Goal: Check status: Check status

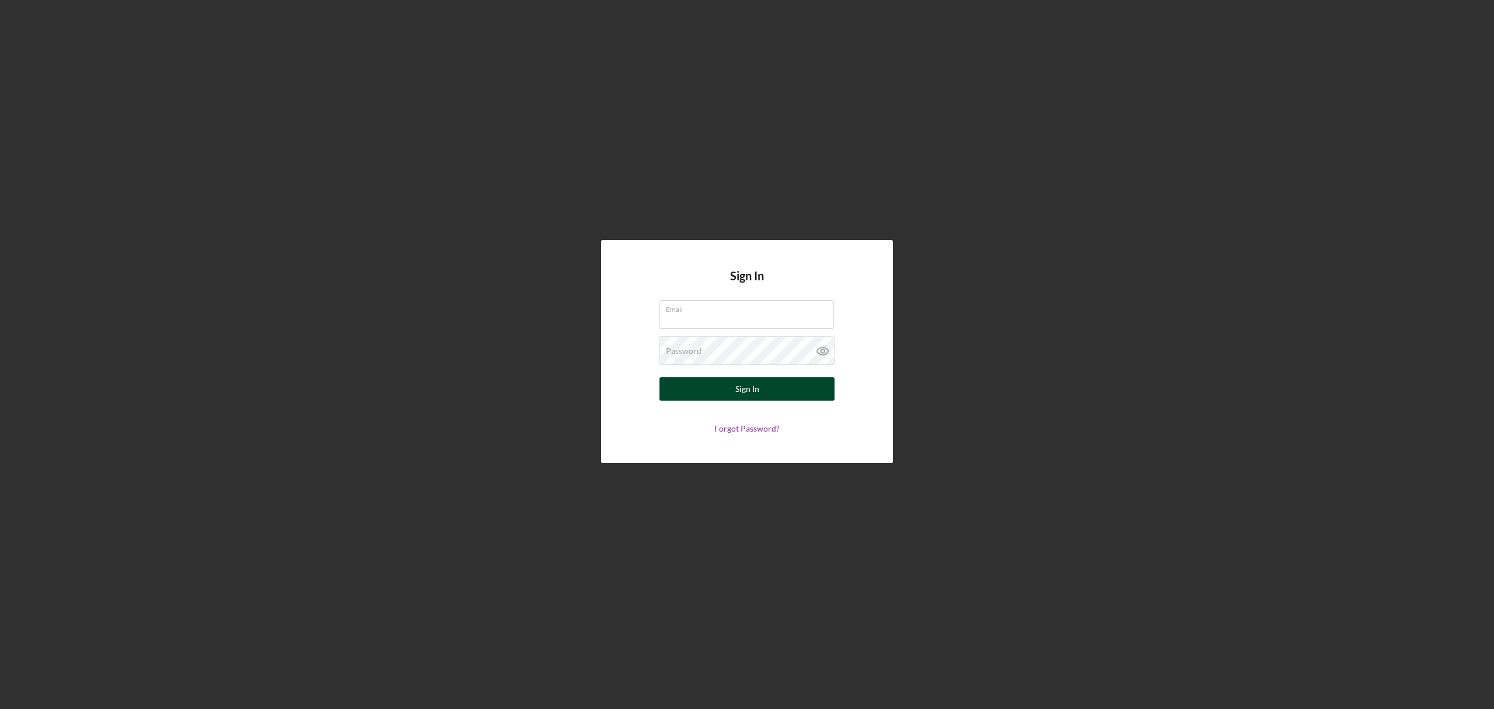
type input "[EMAIL_ADDRESS][DOMAIN_NAME]"
click at [745, 383] on div "Sign In" at bounding box center [747, 388] width 24 height 23
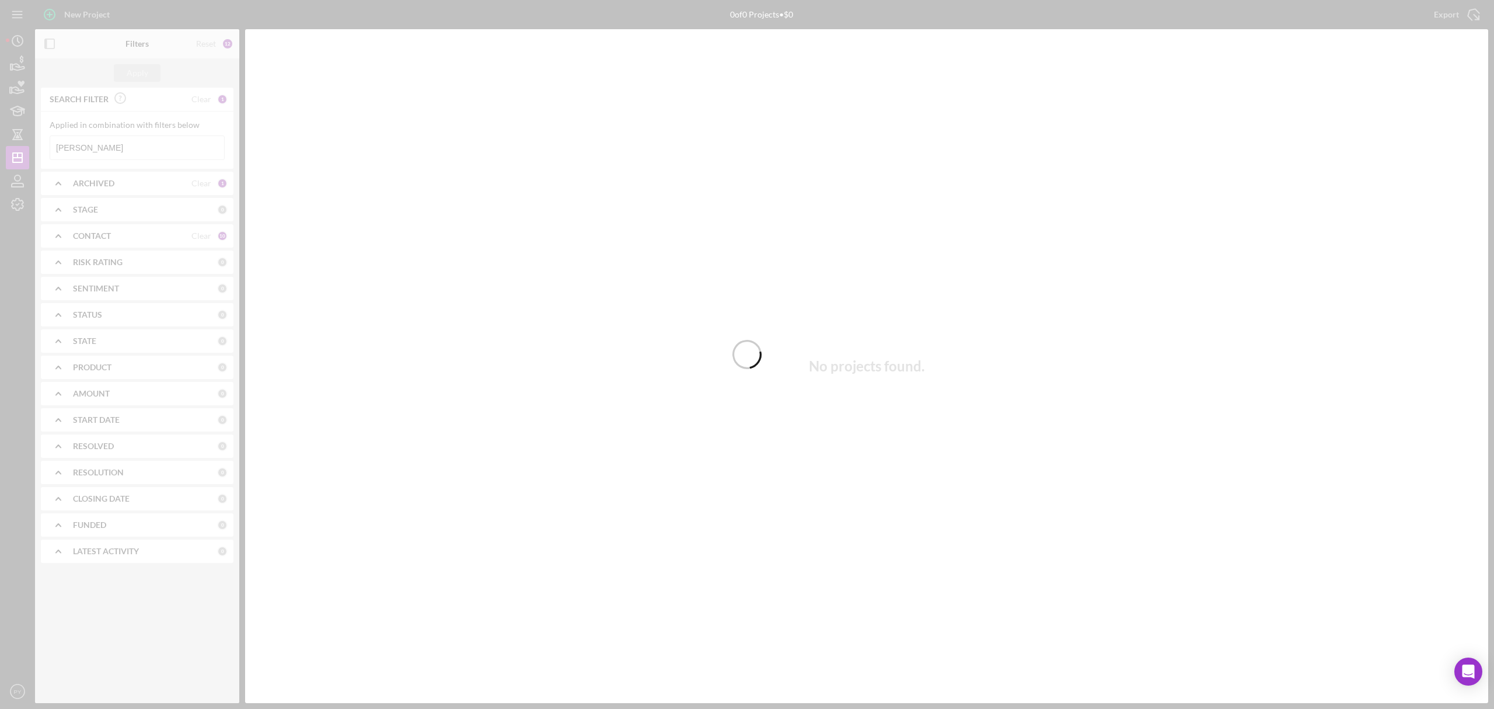
click at [134, 148] on div at bounding box center [747, 354] width 1494 height 709
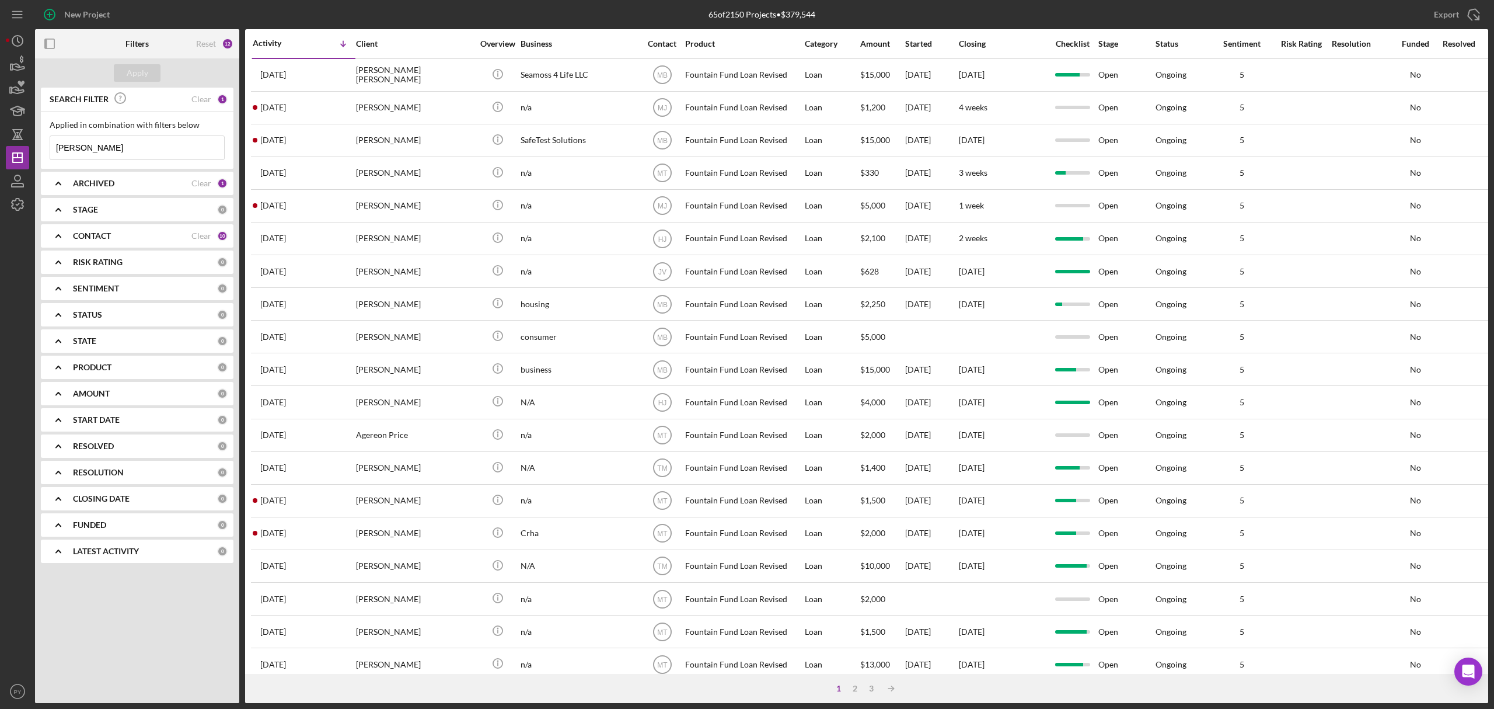
click at [115, 152] on input "[PERSON_NAME]" at bounding box center [137, 147] width 174 height 23
type input "j"
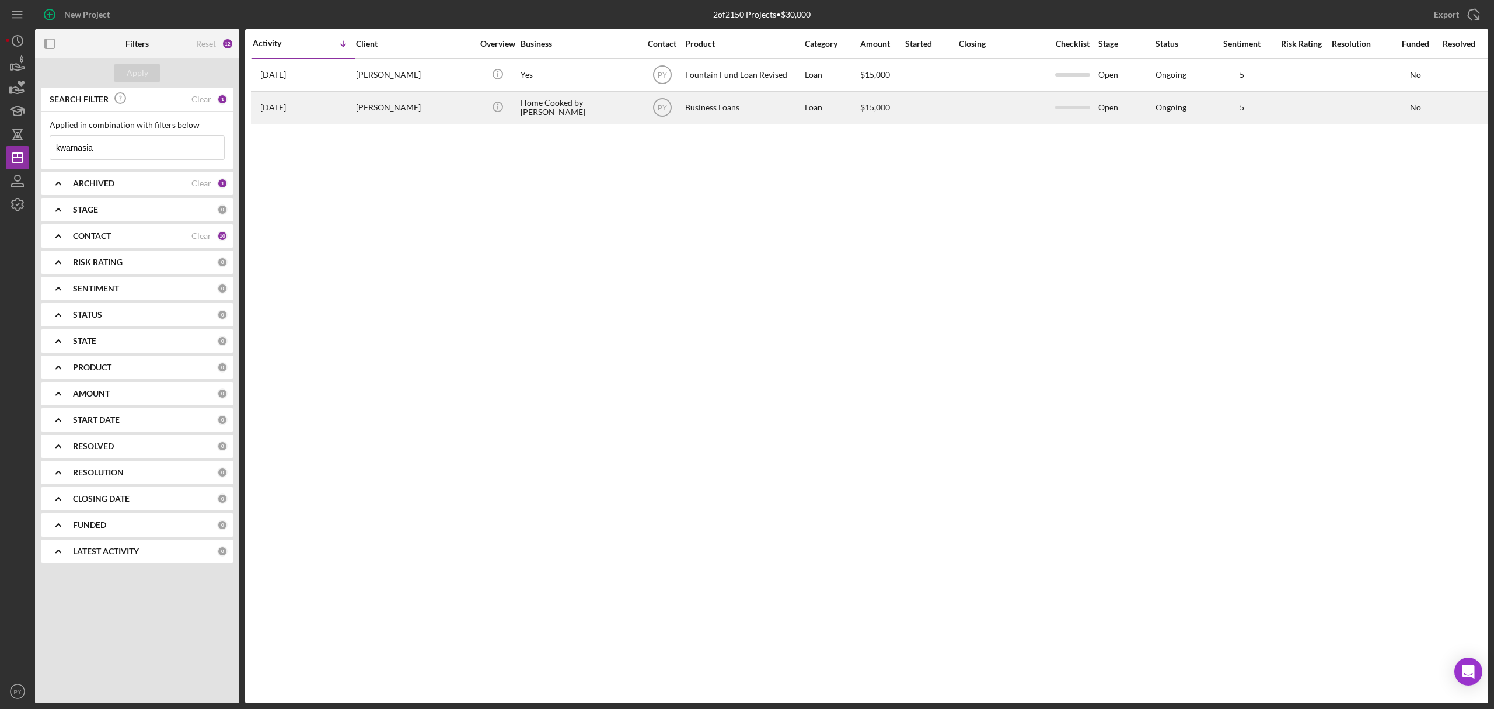
type input "kwarnasia"
click at [563, 112] on div "Home Cooked by [PERSON_NAME]" at bounding box center [579, 107] width 117 height 31
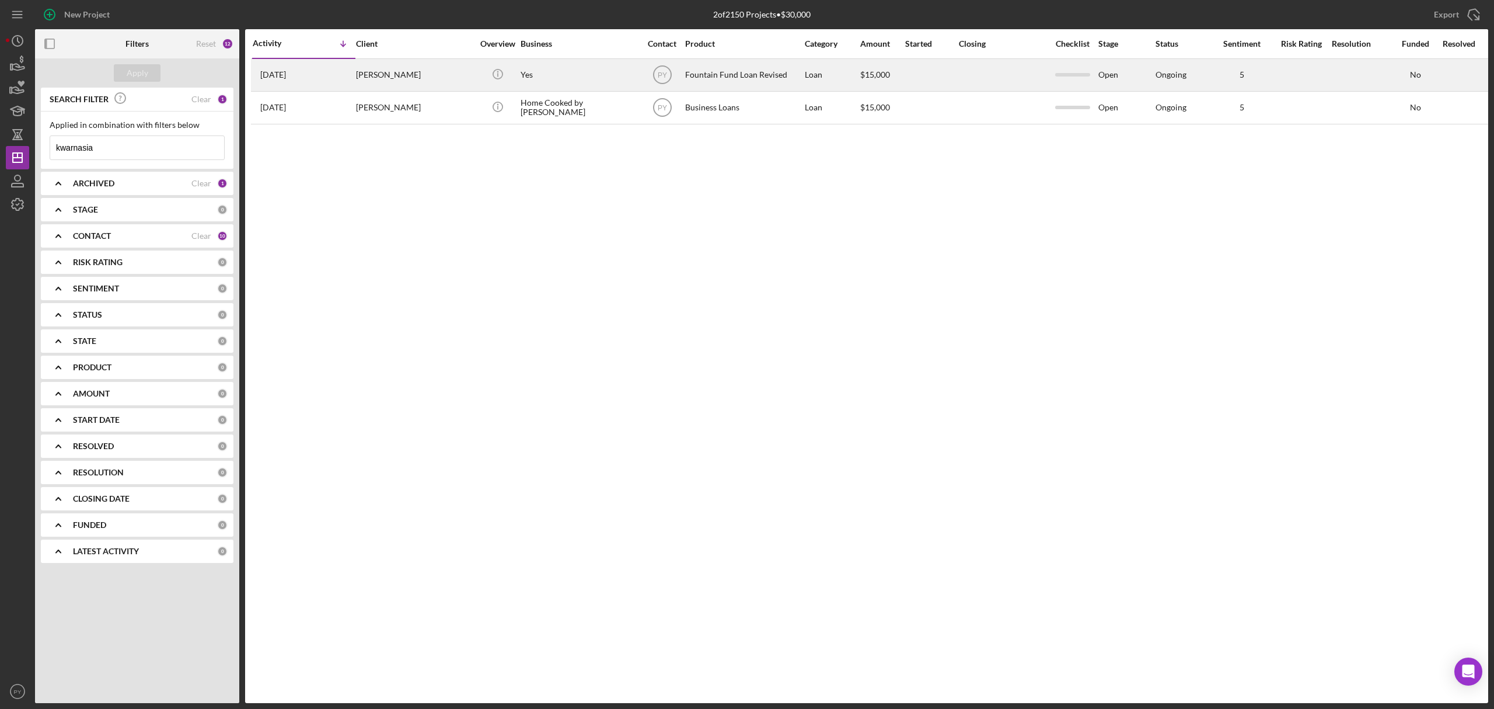
click at [405, 68] on div "[PERSON_NAME]" at bounding box center [414, 75] width 117 height 31
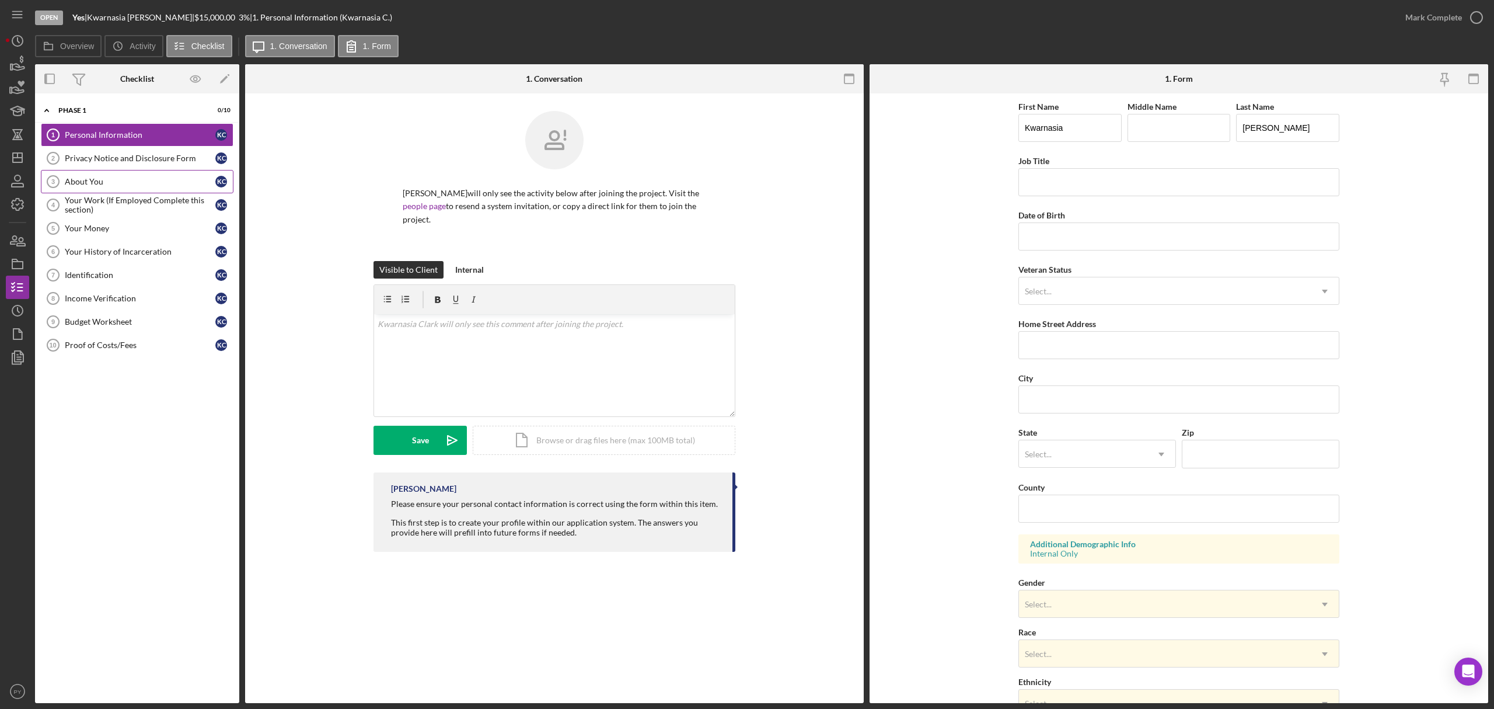
click at [96, 178] on div "About You" at bounding box center [140, 181] width 151 height 9
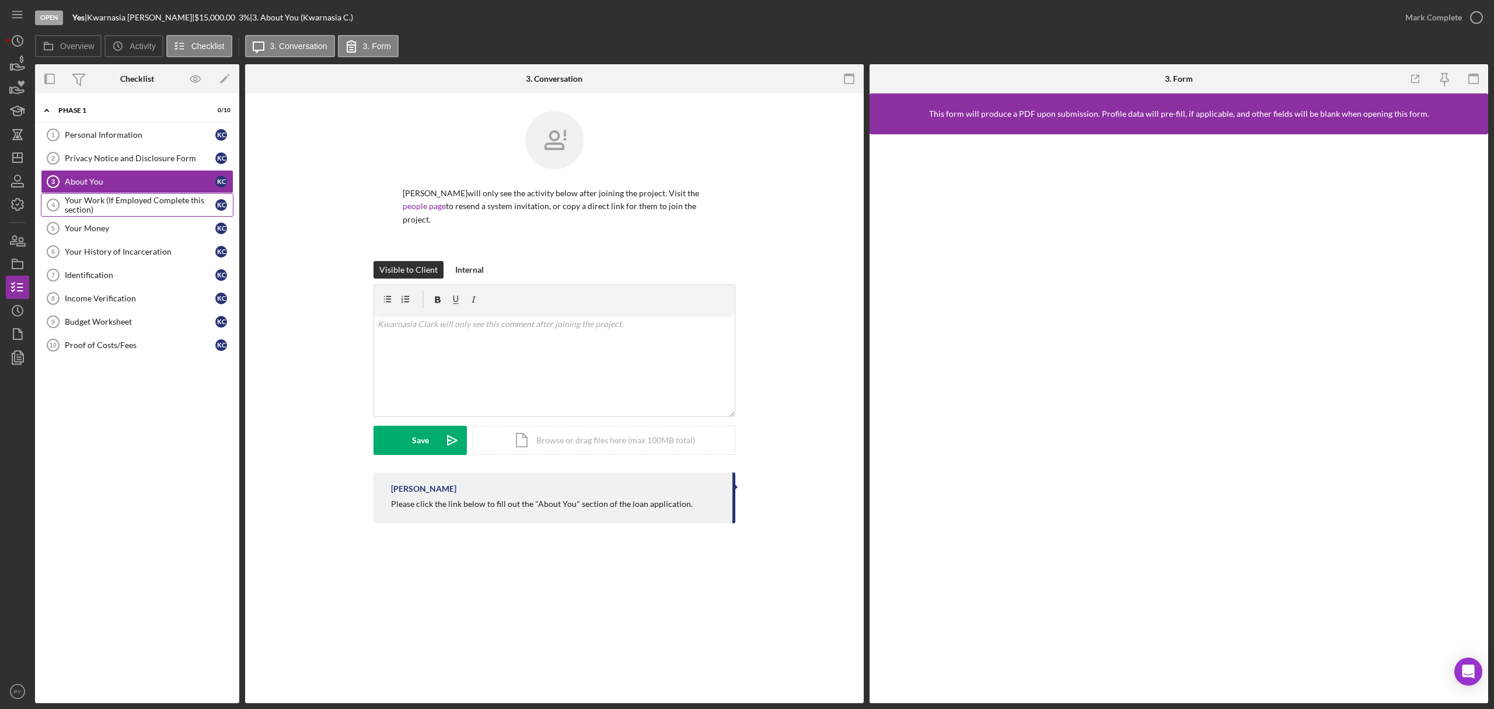
click at [88, 196] on link "Your Work (If Employed Complete this section) 4 Your Work (If Employed Complete…" at bounding box center [137, 204] width 193 height 23
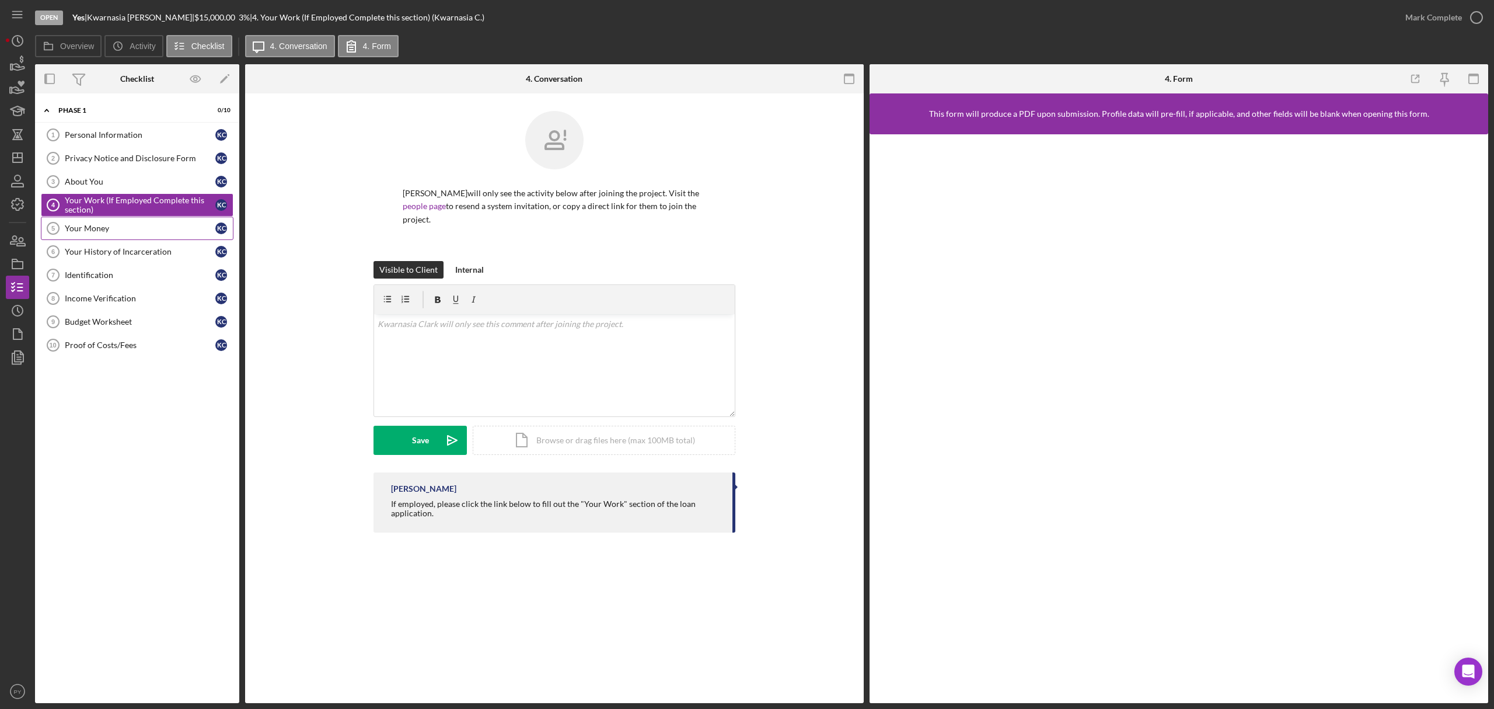
click at [84, 229] on div "Your Money" at bounding box center [140, 228] width 151 height 9
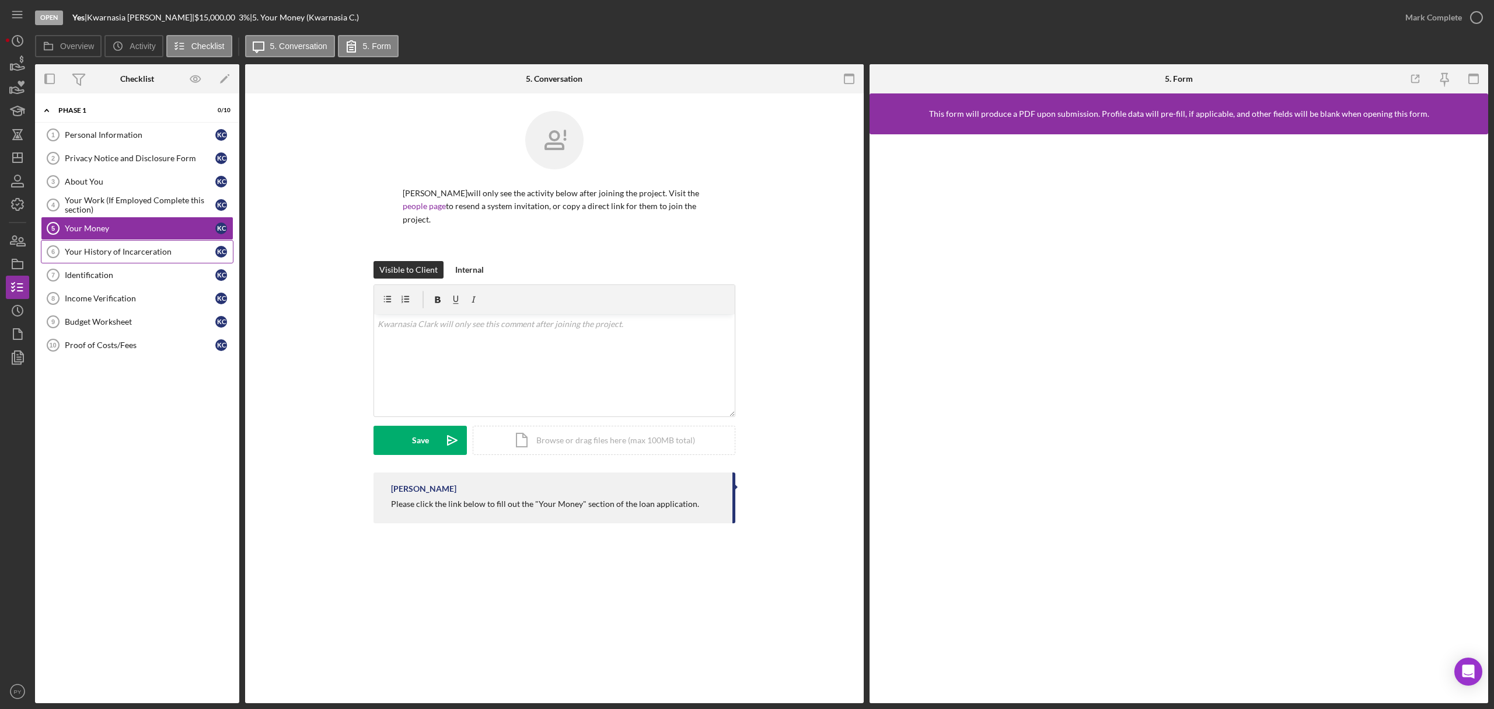
click at [86, 256] on div "Your History of Incarceration" at bounding box center [140, 251] width 151 height 9
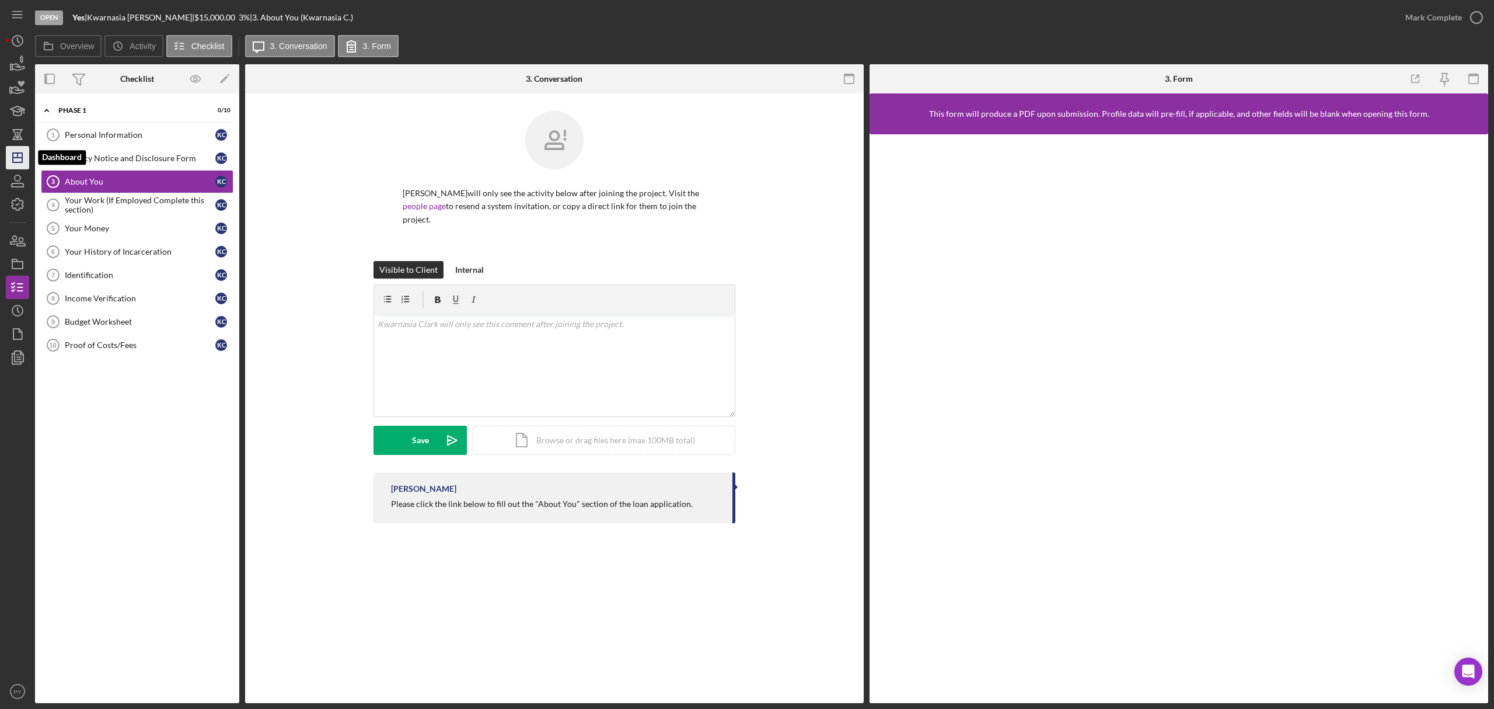
click at [27, 150] on icon "Icon/Dashboard" at bounding box center [17, 157] width 29 height 29
